Goal: Information Seeking & Learning: Learn about a topic

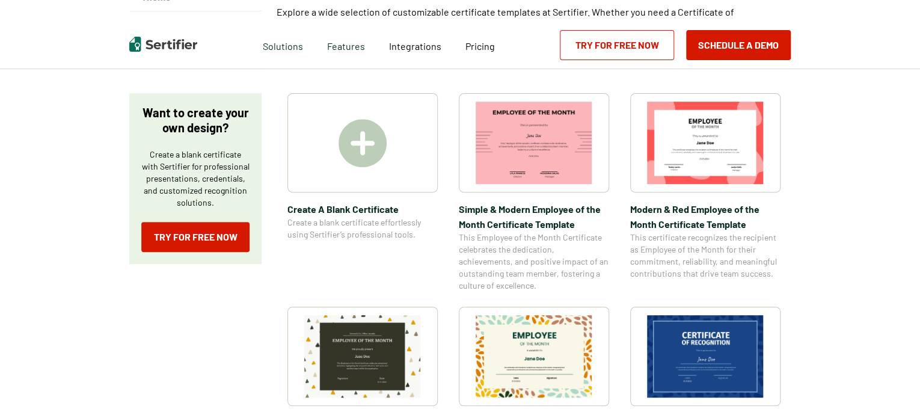
scroll to position [180, 0]
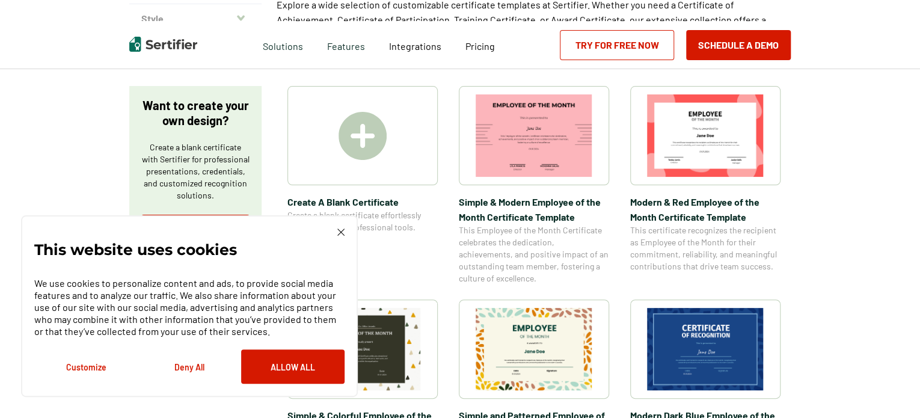
click at [343, 236] on div "This website uses cookies We use cookies to personalize content and ads, to pro…" at bounding box center [189, 306] width 310 height 155
click at [338, 229] on img at bounding box center [340, 232] width 7 height 7
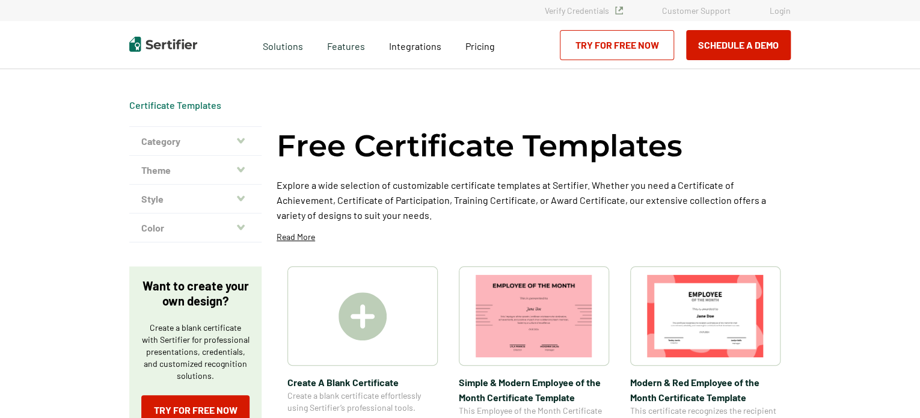
click at [229, 163] on button "Theme" at bounding box center [195, 170] width 132 height 29
click at [235, 172] on button "Theme" at bounding box center [195, 170] width 132 height 29
click at [243, 168] on icon "button" at bounding box center [241, 170] width 8 height 10
click at [238, 136] on icon "button" at bounding box center [241, 141] width 8 height 10
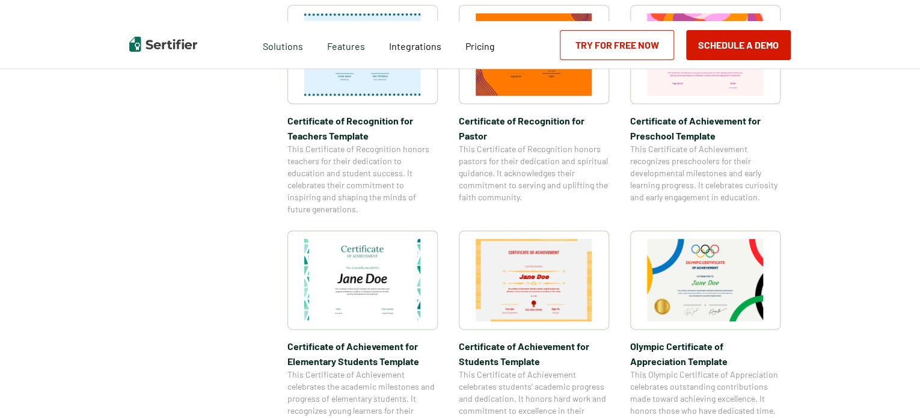
scroll to position [541, 0]
